Goal: Task Accomplishment & Management: Manage account settings

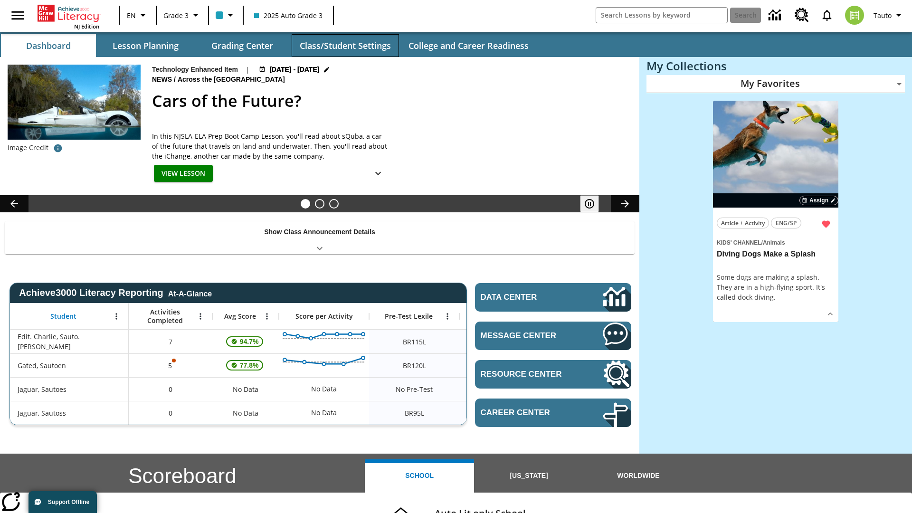
click at [345, 46] on button "Class/Student Settings" at bounding box center [345, 45] width 107 height 23
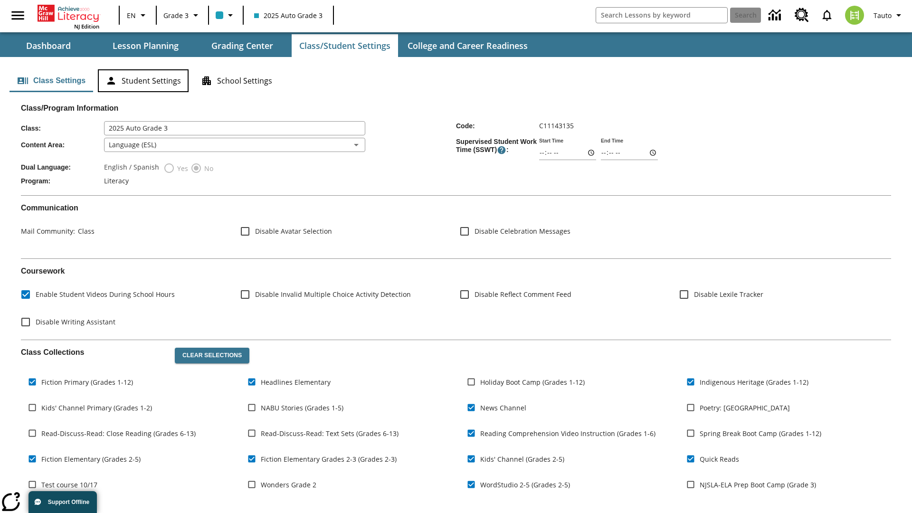
click at [143, 81] on button "Student Settings" at bounding box center [143, 80] width 91 height 23
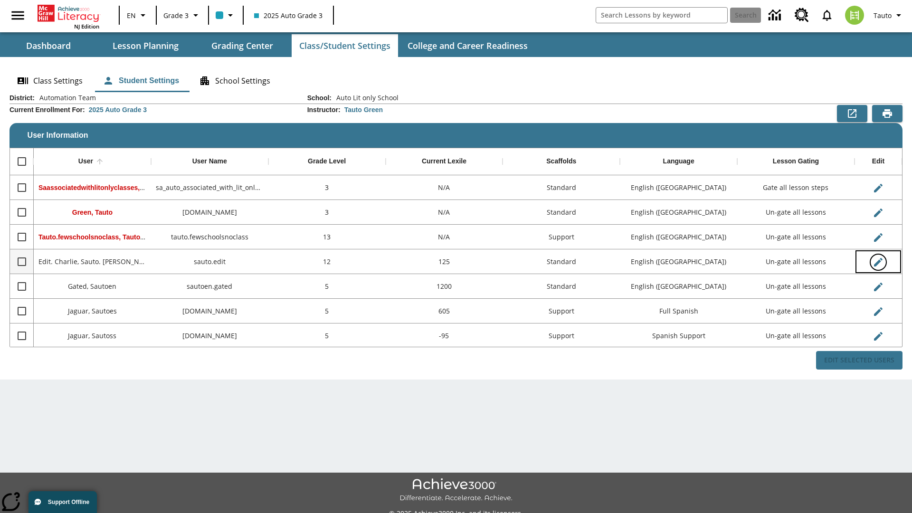
click at [878, 262] on icon "Edit User" at bounding box center [878, 262] width 9 height 9
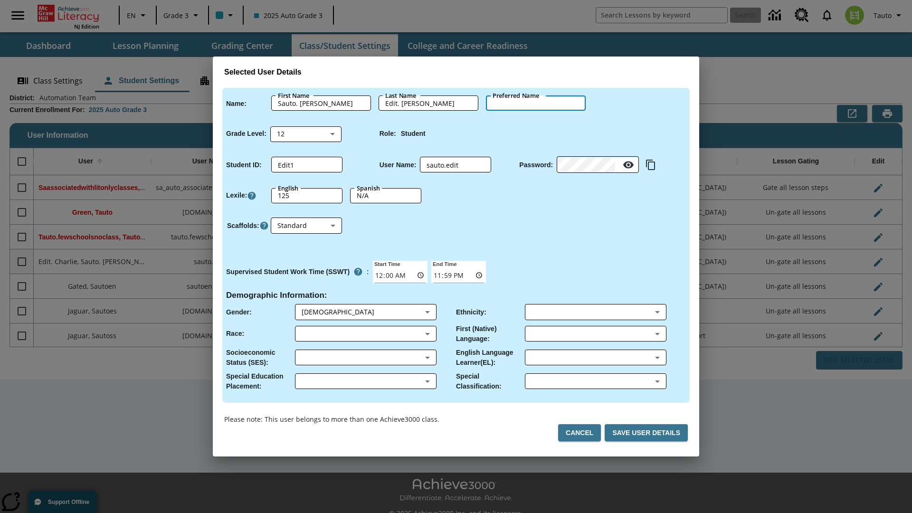
type input "[PERSON_NAME]"
click at [583, 433] on button "Cancel" at bounding box center [579, 433] width 43 height 18
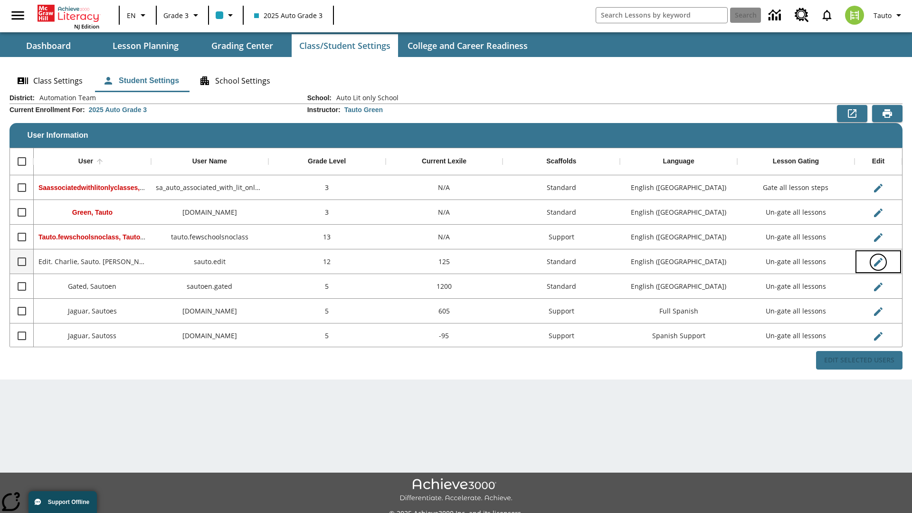
click at [878, 262] on icon "Edit User" at bounding box center [878, 262] width 9 height 9
